Goal: Find specific page/section: Find specific page/section

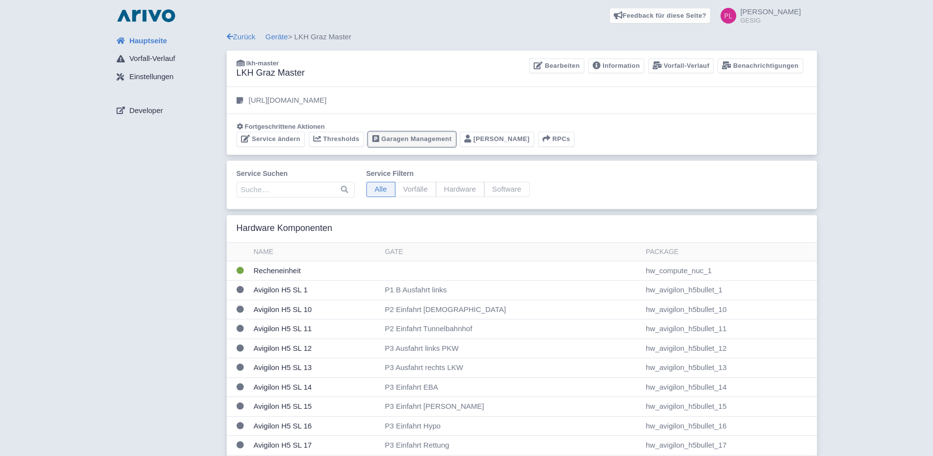
click at [434, 145] on link "Garagen Management" at bounding box center [412, 139] width 88 height 15
click at [433, 136] on link "Garagen Management" at bounding box center [412, 139] width 88 height 15
click at [496, 137] on link "[PERSON_NAME]" at bounding box center [497, 139] width 74 height 15
